Goal: Task Accomplishment & Management: Complete application form

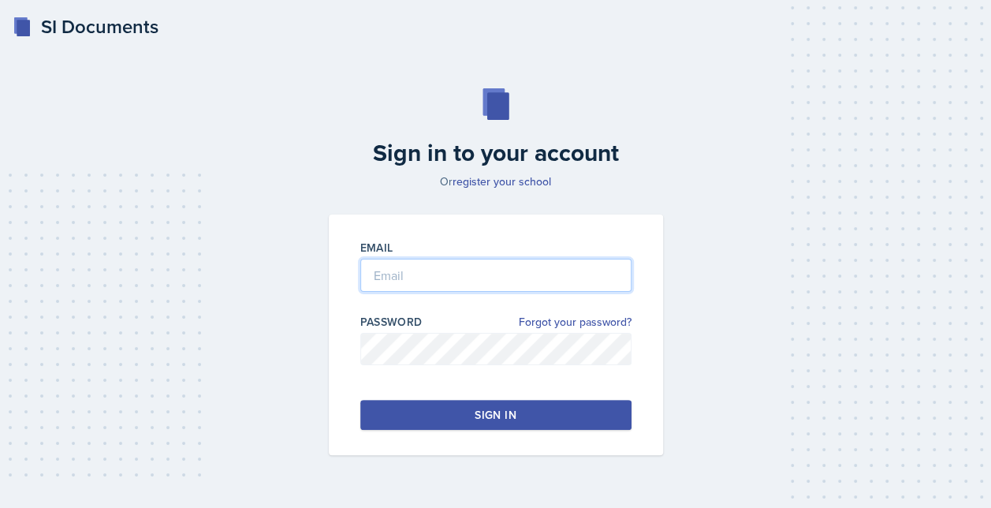
type input "[EMAIL_ADDRESS][DOMAIN_NAME]"
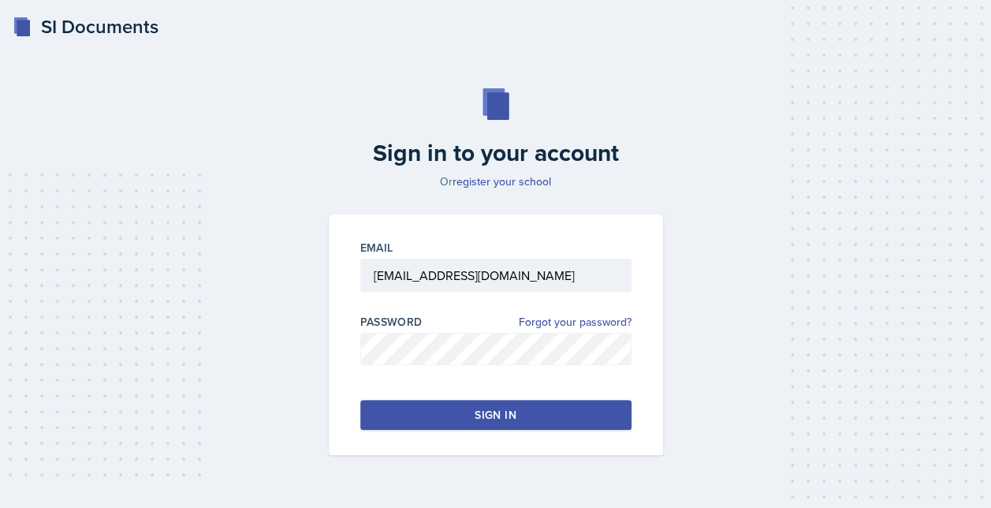
click at [502, 413] on div "Sign in" at bounding box center [495, 415] width 41 height 16
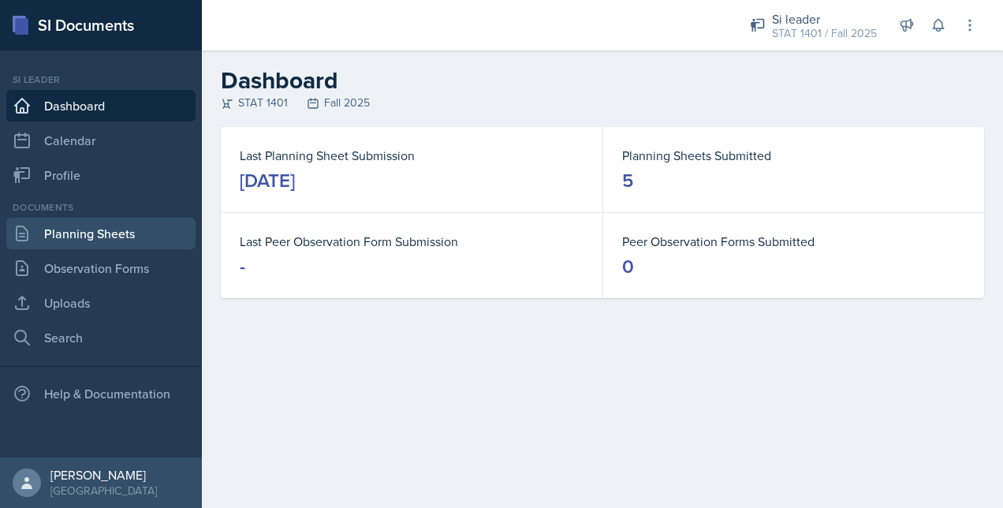
click at [98, 229] on link "Planning Sheets" at bounding box center [100, 234] width 189 height 32
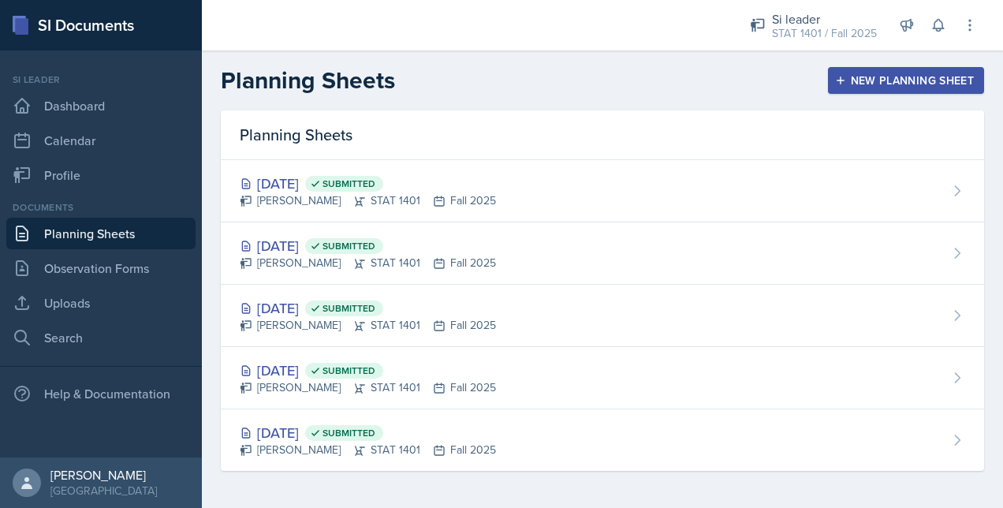
click at [881, 80] on div "New Planning Sheet" at bounding box center [906, 80] width 136 height 13
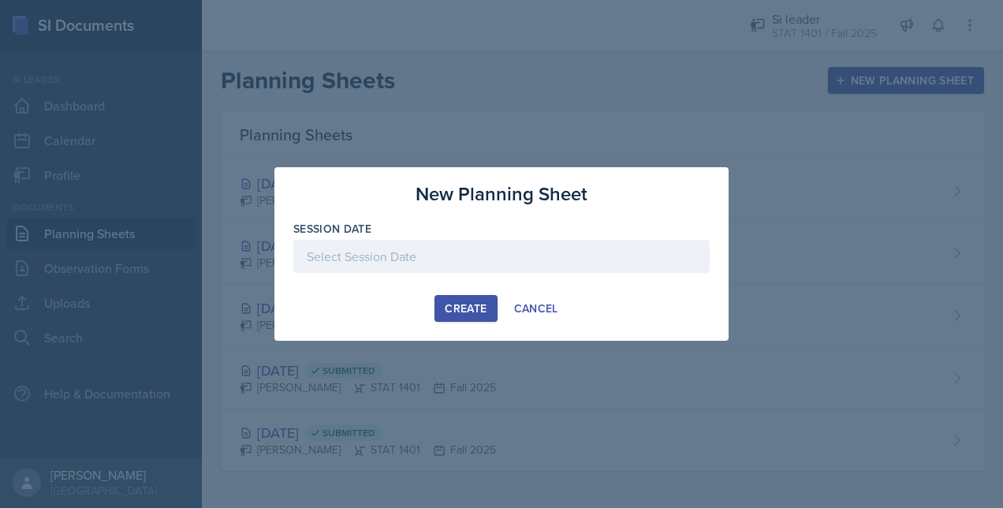
click at [416, 257] on div at bounding box center [501, 256] width 416 height 33
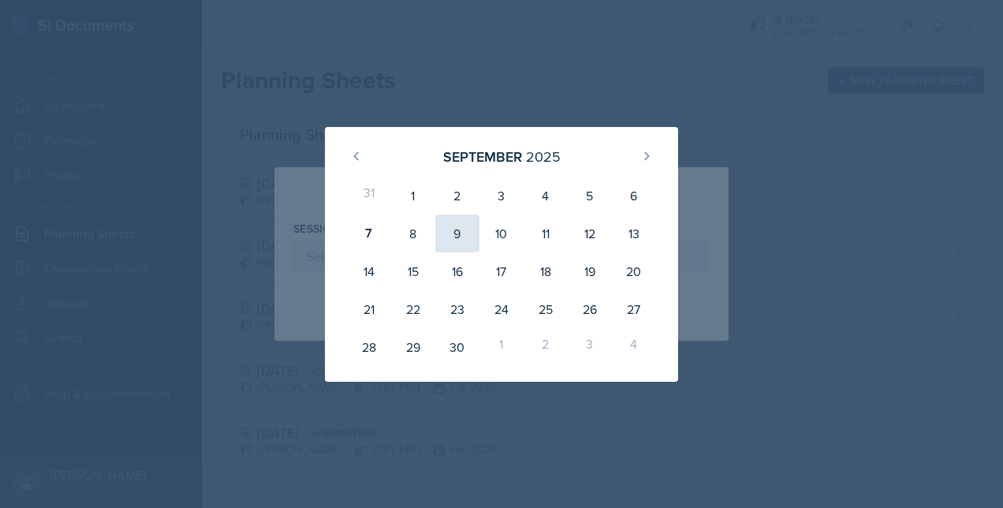
click at [456, 232] on div "9" at bounding box center [457, 233] width 44 height 38
type input "[DATE]"
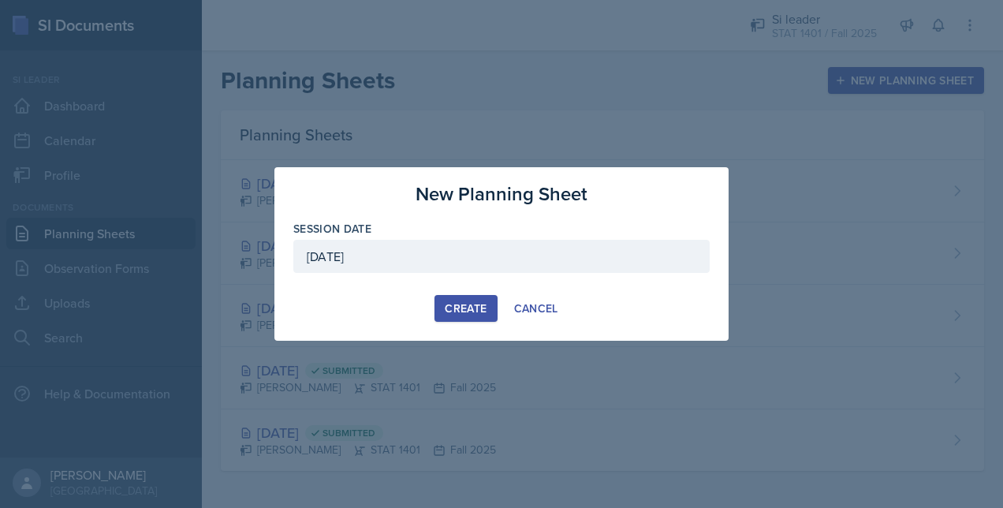
click at [468, 300] on button "Create" at bounding box center [465, 308] width 62 height 27
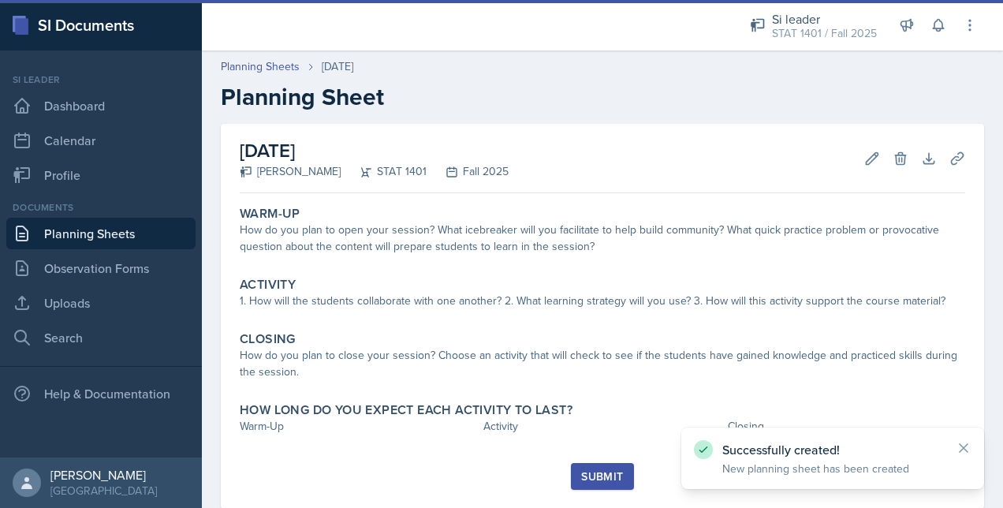
click at [107, 233] on link "Planning Sheets" at bounding box center [100, 234] width 189 height 32
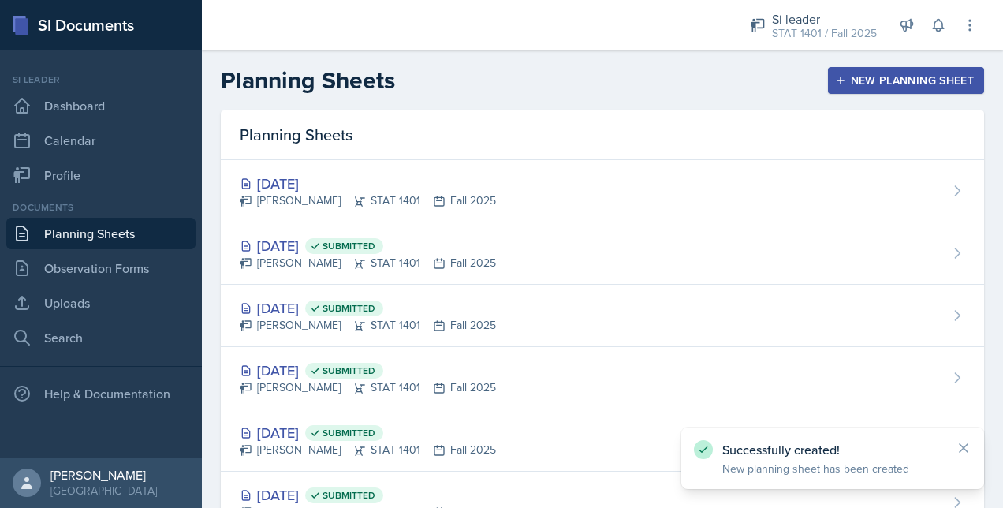
click at [908, 69] on button "New Planning Sheet" at bounding box center [906, 80] width 156 height 27
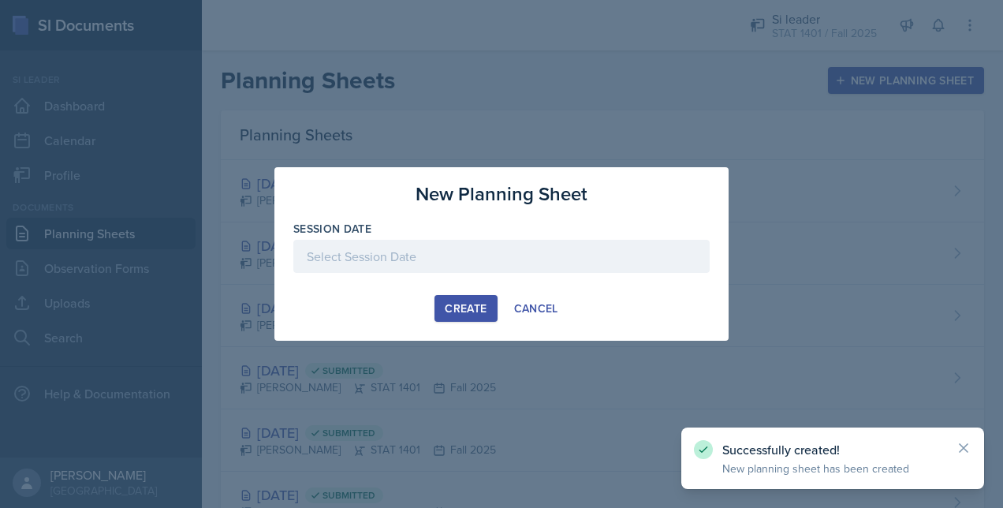
click at [498, 253] on div at bounding box center [501, 256] width 416 height 33
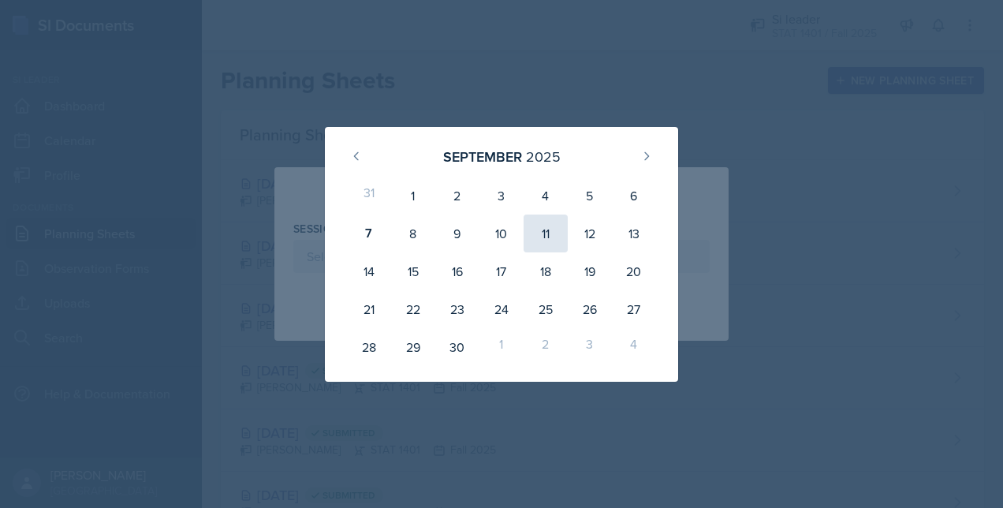
click at [552, 236] on div "11" at bounding box center [545, 233] width 44 height 38
type input "[DATE]"
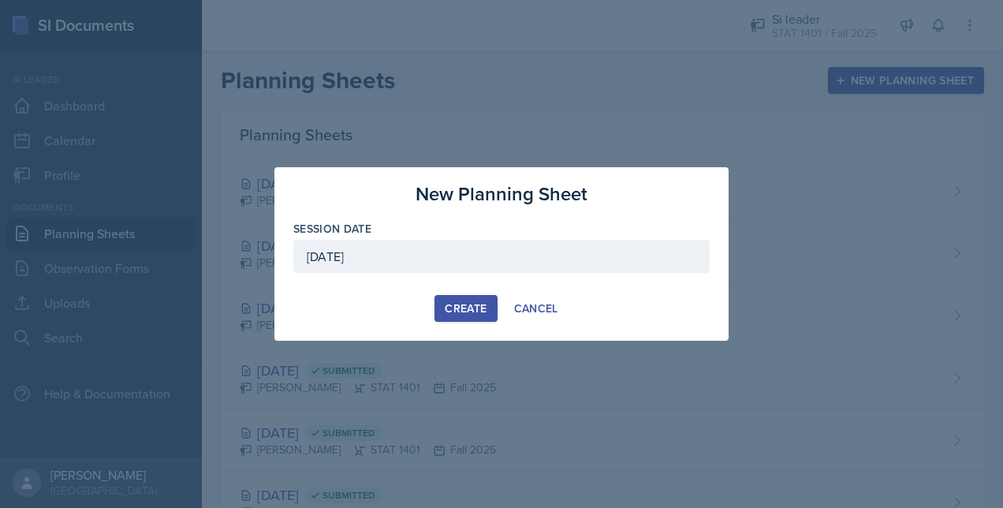
click at [453, 302] on div "Create" at bounding box center [466, 308] width 42 height 13
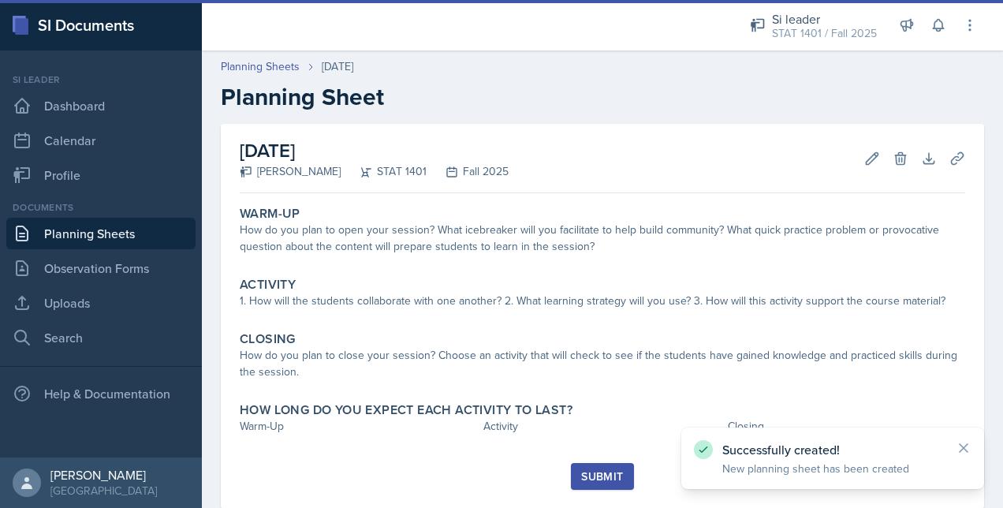
click at [112, 236] on link "Planning Sheets" at bounding box center [100, 234] width 189 height 32
